Goal: Task Accomplishment & Management: Manage account settings

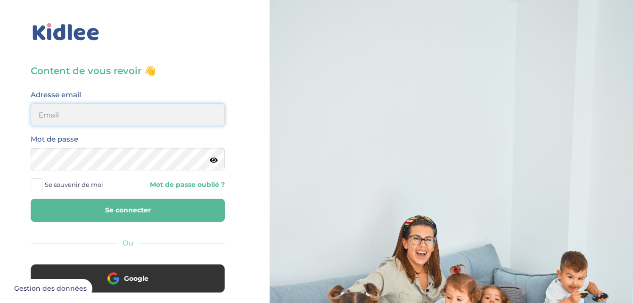
click at [124, 119] on input "email" at bounding box center [128, 114] width 194 height 23
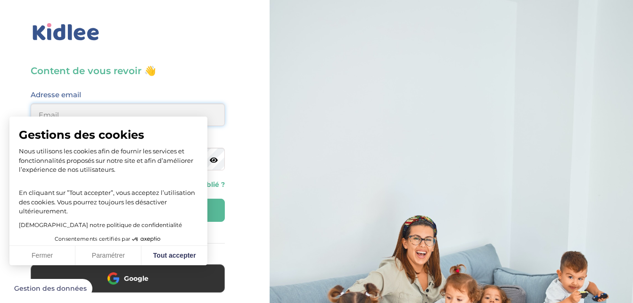
type input "chanellezabo@gmail.com"
click at [163, 258] on button "Tout accepter" at bounding box center [174, 256] width 66 height 20
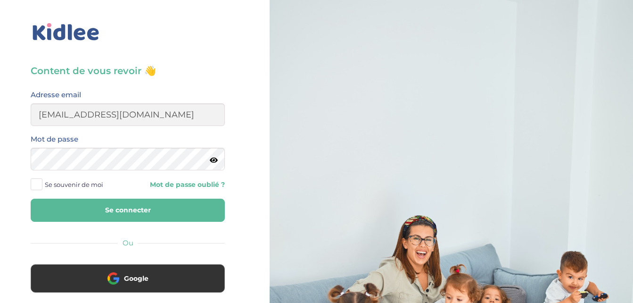
click at [214, 158] on icon at bounding box center [214, 160] width 8 height 7
click at [214, 158] on icon at bounding box center [213, 160] width 9 height 7
click at [117, 211] on button "Se connecter" at bounding box center [128, 210] width 194 height 23
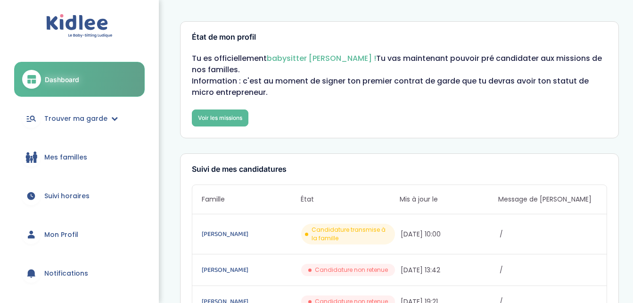
click at [431, 47] on div "État de mon profil Tu es officiellement babysitter Kidlee ! Tu vas maintenant p…" at bounding box center [399, 79] width 439 height 117
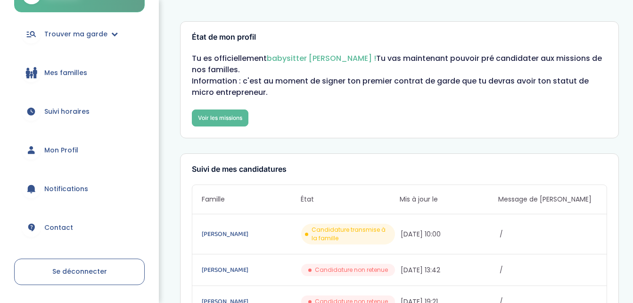
click at [72, 147] on span "Mon Profil" at bounding box center [61, 150] width 34 height 10
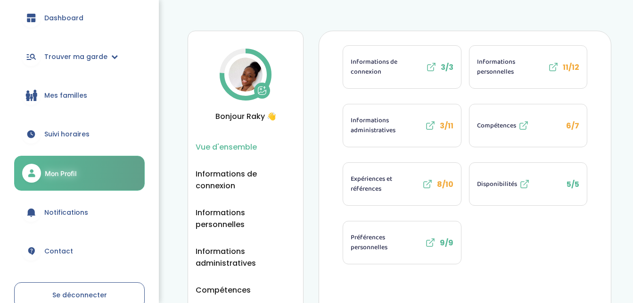
scroll to position [61, 0]
click at [83, 135] on span "Suivi horaires" at bounding box center [66, 134] width 45 height 10
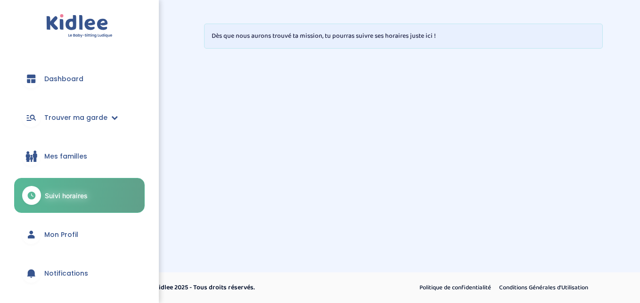
click at [50, 161] on link "Mes familles" at bounding box center [79, 156] width 131 height 34
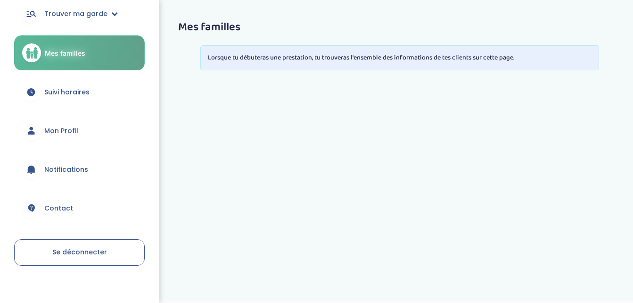
scroll to position [105, 0]
click at [70, 129] on span "Mon Profil" at bounding box center [61, 130] width 34 height 10
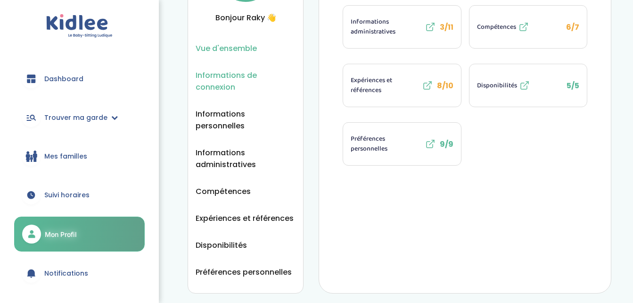
scroll to position [99, 0]
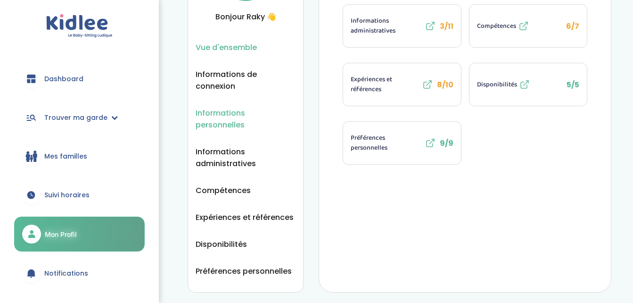
click at [260, 111] on span "Informations personnelles" at bounding box center [246, 119] width 100 height 24
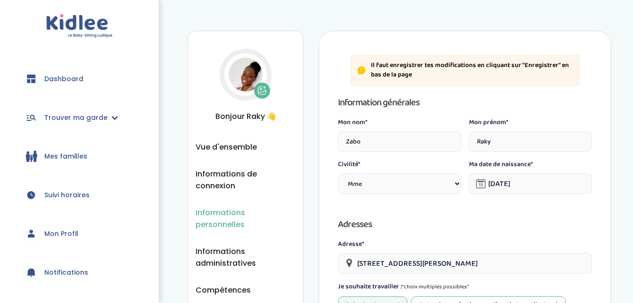
select select "1"
select select "6"
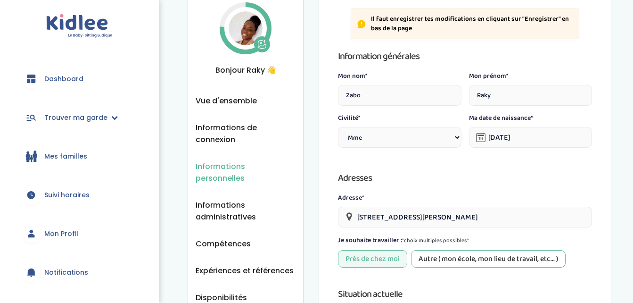
scroll to position [46, 0]
click at [228, 203] on span "Informations administratives" at bounding box center [246, 211] width 100 height 24
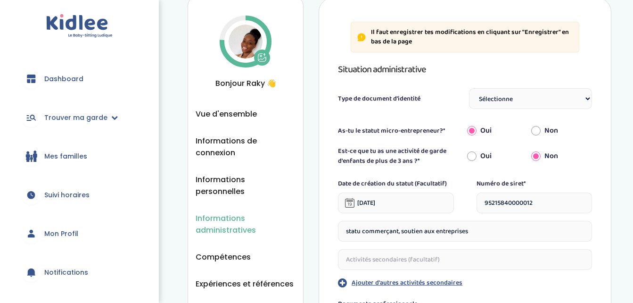
scroll to position [32, 0]
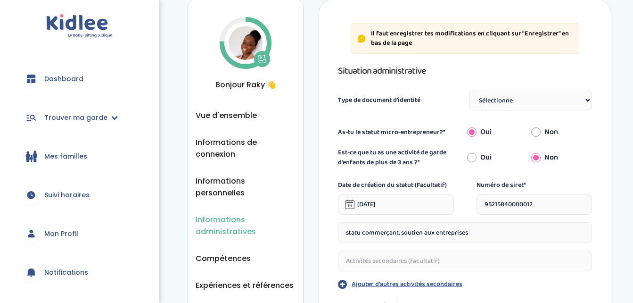
click at [419, 229] on input "statu commerçant, soutien aux entreprises" at bounding box center [465, 232] width 254 height 21
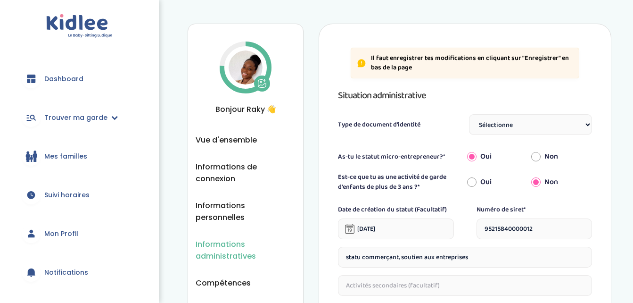
scroll to position [7, 0]
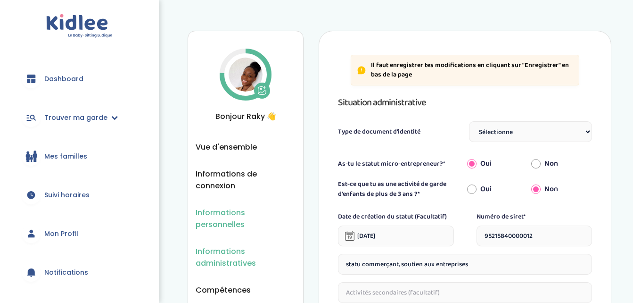
click at [245, 208] on span "Informations personnelles" at bounding box center [246, 219] width 100 height 24
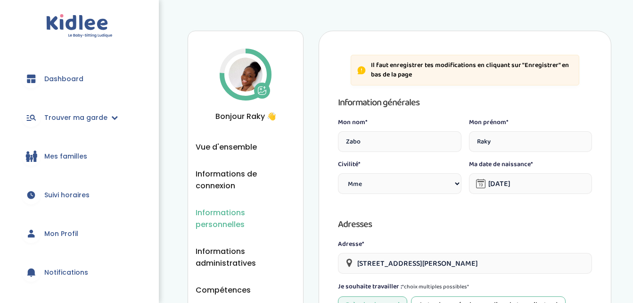
select select "1"
select select "6"
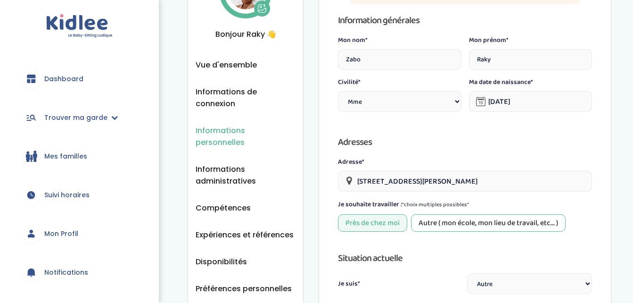
scroll to position [83, 0]
